Goal: Task Accomplishment & Management: Use online tool/utility

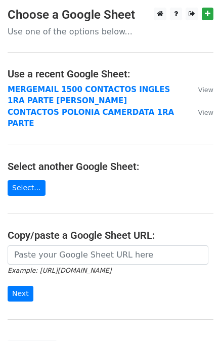
click at [64, 90] on strong "MERGEMAIL 1500 CONTACTOS INGLES 1RA PARTE [PERSON_NAME]" at bounding box center [89, 95] width 162 height 21
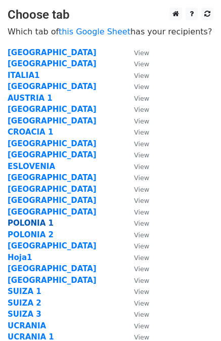
click at [34, 219] on strong "POLONIA 1" at bounding box center [31, 222] width 46 height 9
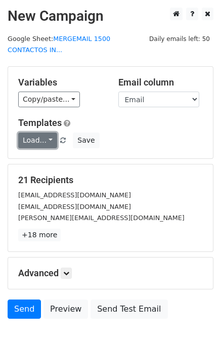
click at [47, 132] on link "Load..." at bounding box center [37, 140] width 39 height 16
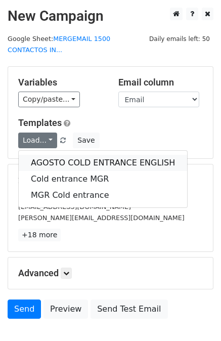
click at [54, 155] on link "AGOSTO COLD ENTRANCE ENGLISH" at bounding box center [103, 163] width 168 height 16
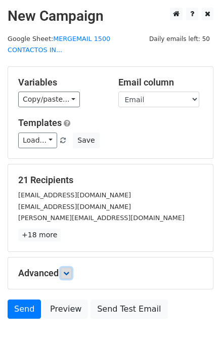
click at [72, 267] on link at bounding box center [66, 272] width 11 height 11
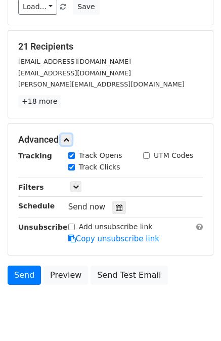
scroll to position [150, 0]
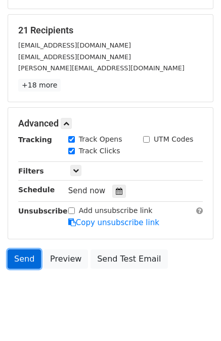
click at [22, 249] on link "Send" at bounding box center [24, 258] width 33 height 19
